Goal: Task Accomplishment & Management: Use online tool/utility

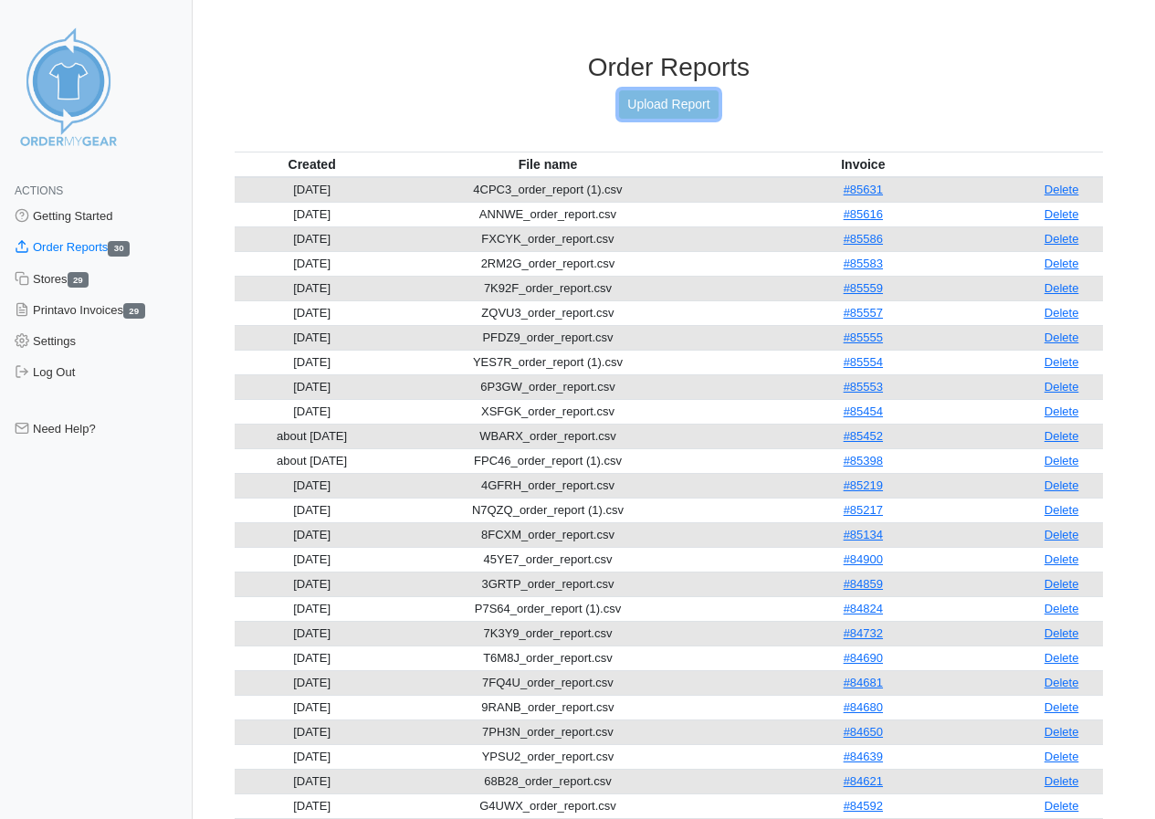
click at [646, 97] on link "Upload Report" at bounding box center [668, 104] width 99 height 28
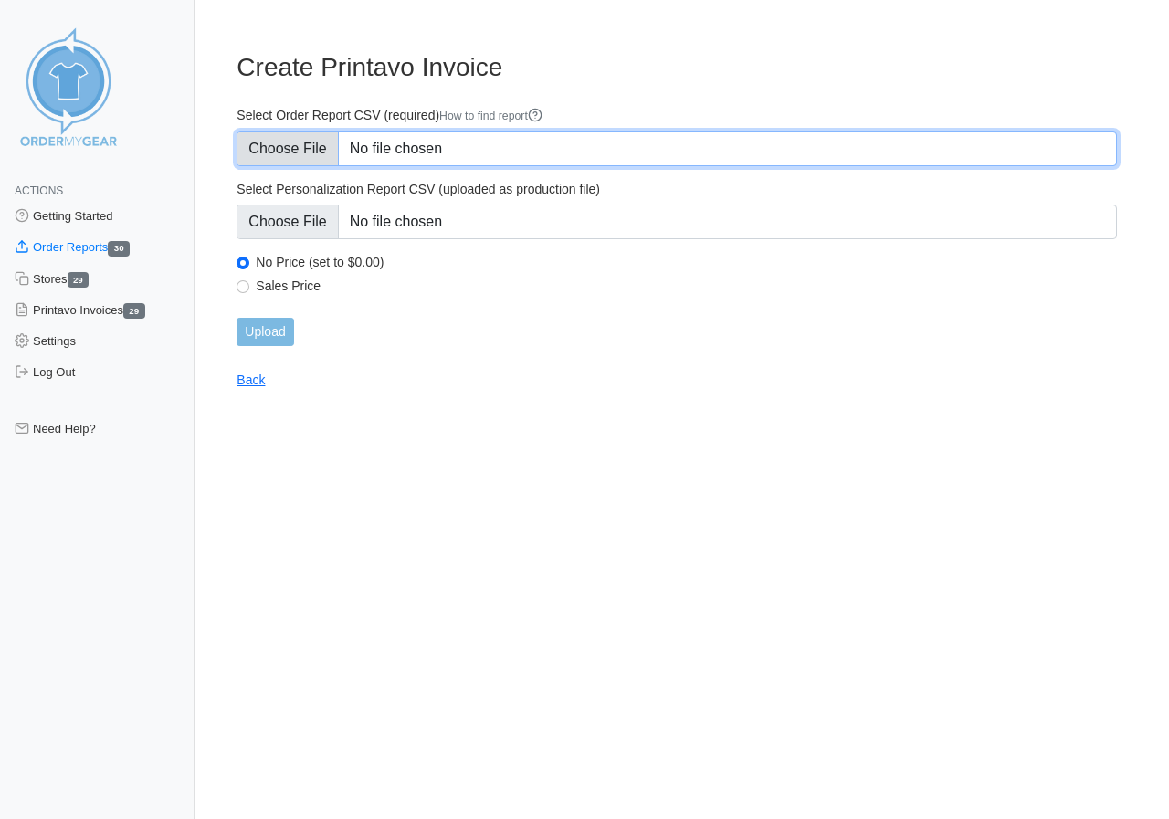
click at [282, 142] on input "Select Order Report CSV (required) How to find report" at bounding box center [676, 148] width 880 height 35
type input "C:\fakepath\Q8YAT_order_report.csv"
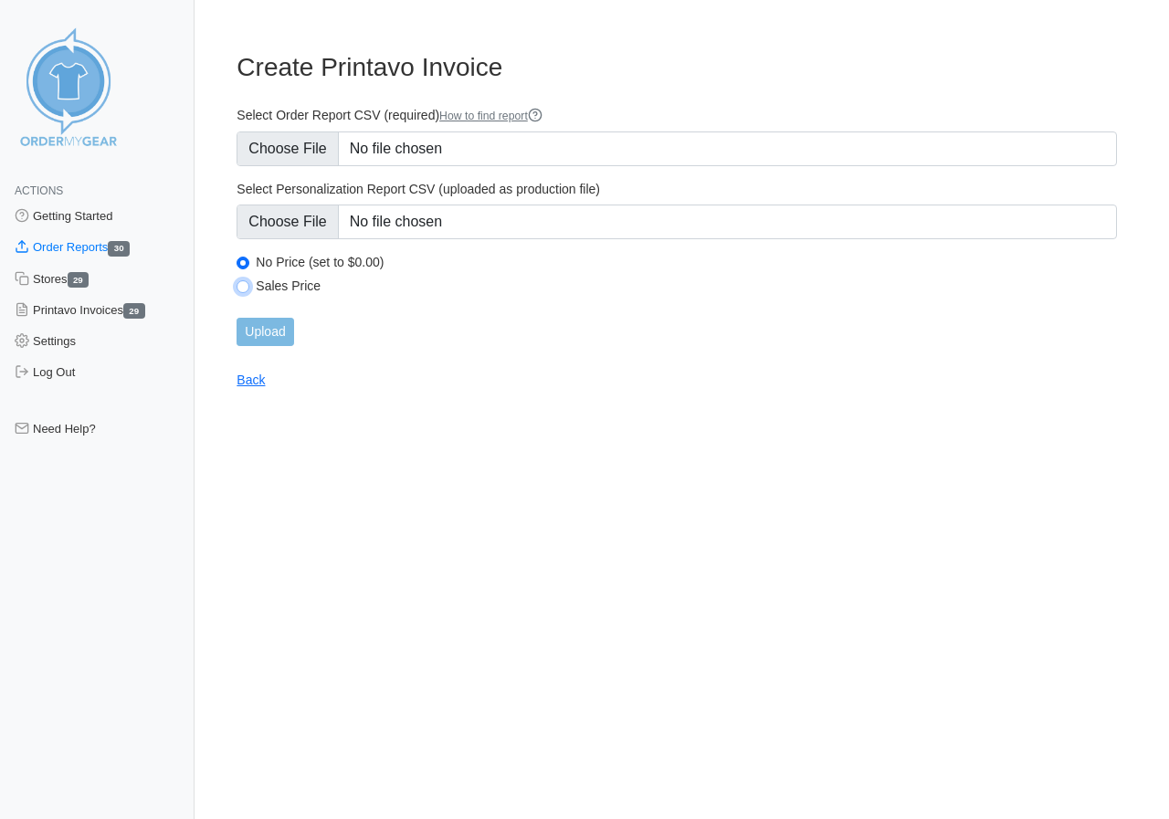
click at [244, 287] on input "Sales Price" at bounding box center [242, 286] width 13 height 13
radio input "true"
click at [269, 331] on input "Upload" at bounding box center [264, 332] width 57 height 28
